Goal: Navigation & Orientation: Find specific page/section

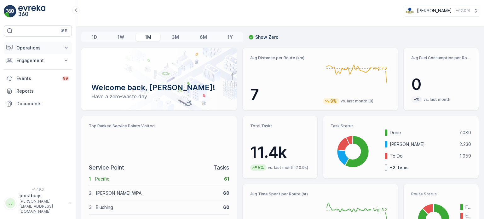
click at [36, 46] on p "Operations" at bounding box center [37, 48] width 43 height 6
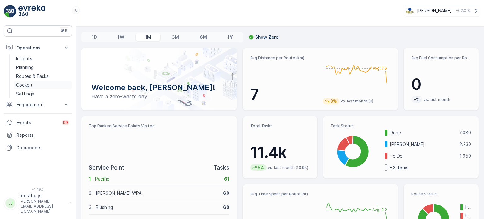
click at [25, 85] on p "Cockpit" at bounding box center [24, 85] width 16 height 6
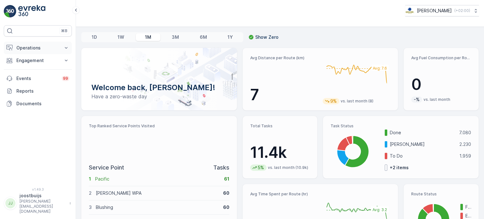
click at [33, 48] on p "Operations" at bounding box center [37, 48] width 43 height 6
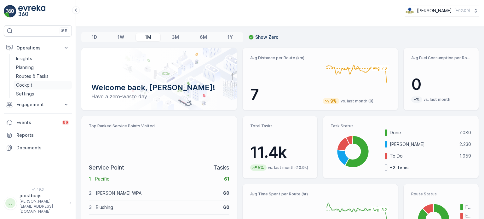
click at [26, 86] on p "Cockpit" at bounding box center [24, 85] width 16 height 6
